Goal: Navigation & Orientation: Find specific page/section

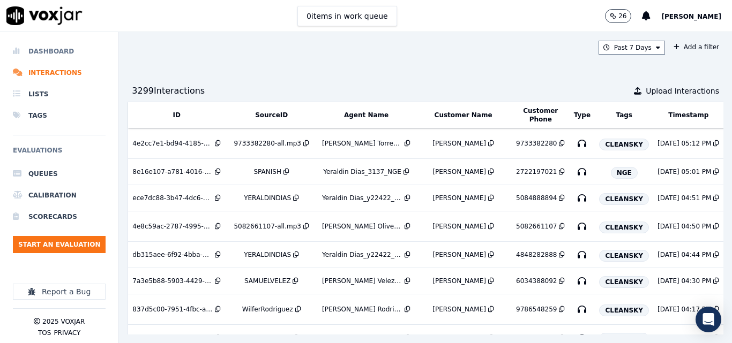
click at [63, 45] on li "Dashboard" at bounding box center [59, 51] width 93 height 21
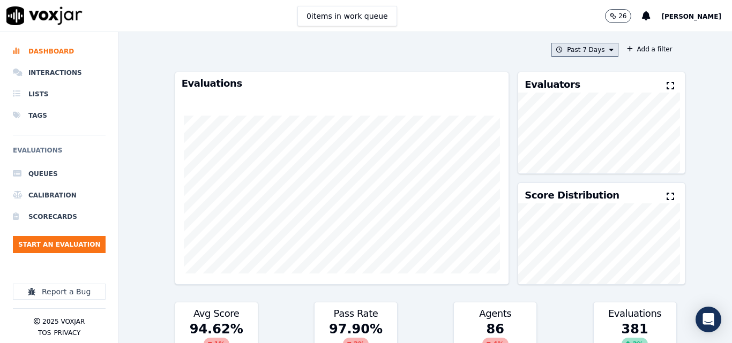
click at [594, 55] on button "Past 7 Days" at bounding box center [584, 50] width 66 height 14
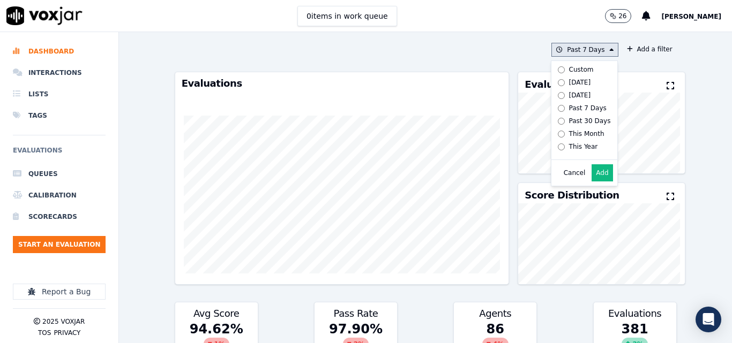
click at [569, 80] on div "[DATE]" at bounding box center [580, 82] width 22 height 9
click at [591, 181] on button "Add" at bounding box center [601, 172] width 21 height 17
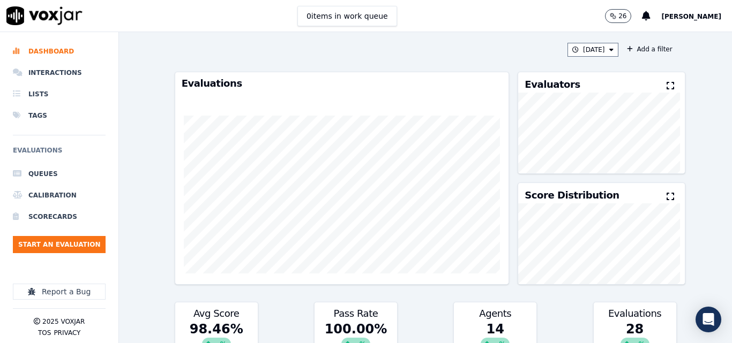
click at [666, 80] on button at bounding box center [672, 86] width 12 height 13
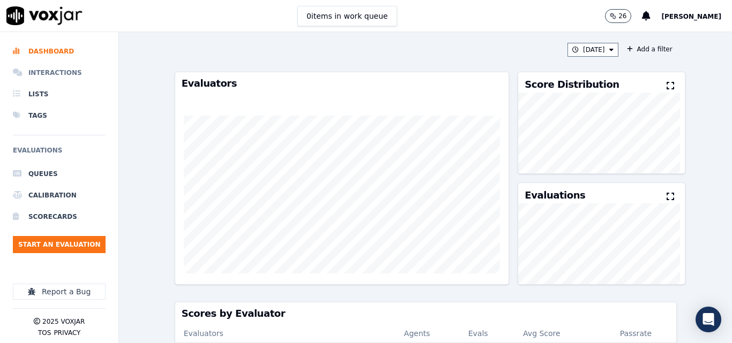
click at [56, 71] on li "Interactions" at bounding box center [59, 72] width 93 height 21
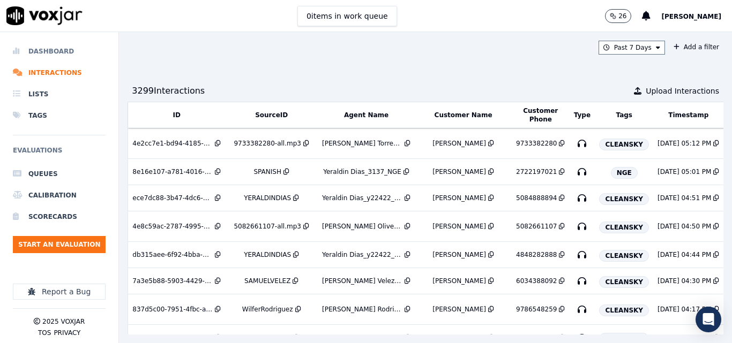
click at [44, 49] on li "Dashboard" at bounding box center [59, 51] width 93 height 21
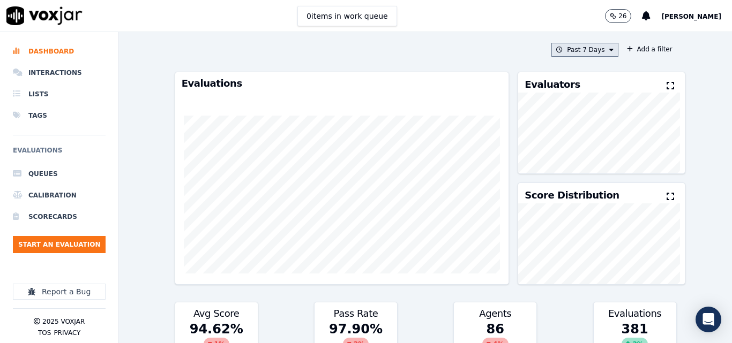
click at [609, 47] on icon at bounding box center [611, 50] width 4 height 6
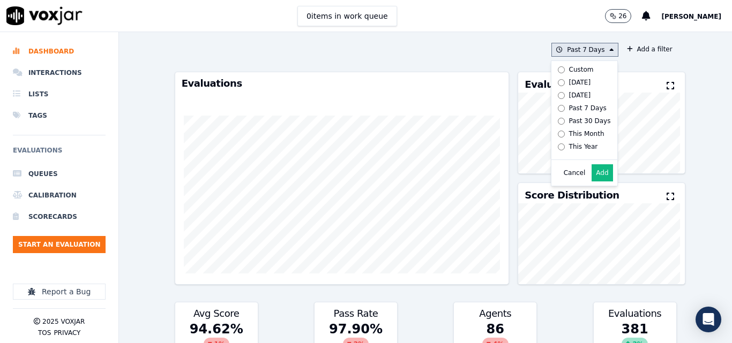
click at [569, 85] on div "[DATE]" at bounding box center [580, 82] width 22 height 9
click at [595, 172] on button "Add" at bounding box center [601, 172] width 21 height 17
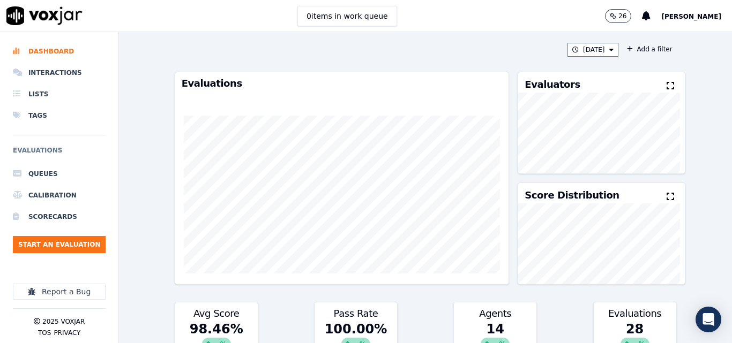
click at [666, 80] on button at bounding box center [672, 86] width 12 height 13
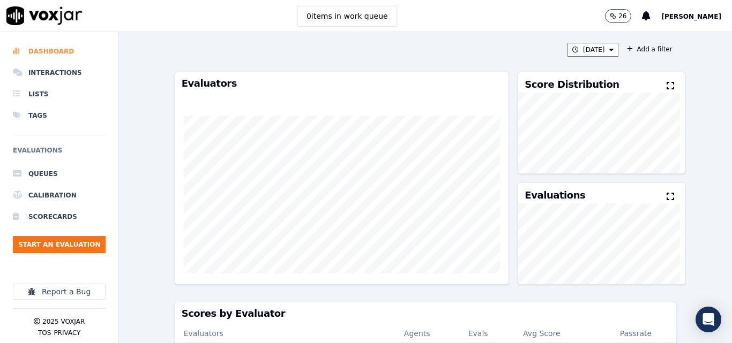
click at [54, 41] on li "Dashboard" at bounding box center [59, 51] width 93 height 21
click at [54, 48] on li "Dashboard" at bounding box center [59, 51] width 93 height 21
click at [56, 71] on li "Interactions" at bounding box center [59, 72] width 93 height 21
